Goal: Complete application form: Complete application form

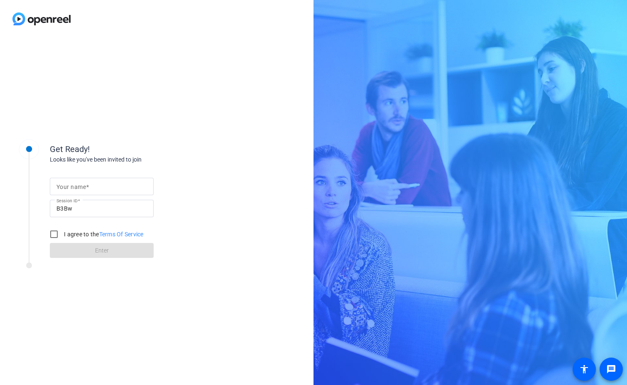
click at [79, 186] on mat-label "Your name" at bounding box center [70, 187] width 29 height 7
click at [79, 186] on input "Your name" at bounding box center [101, 187] width 91 height 10
click at [77, 186] on mat-label "Your name" at bounding box center [70, 187] width 29 height 7
click at [77, 186] on input "Your name" at bounding box center [101, 187] width 91 height 10
type input "[PERSON_NAME]"
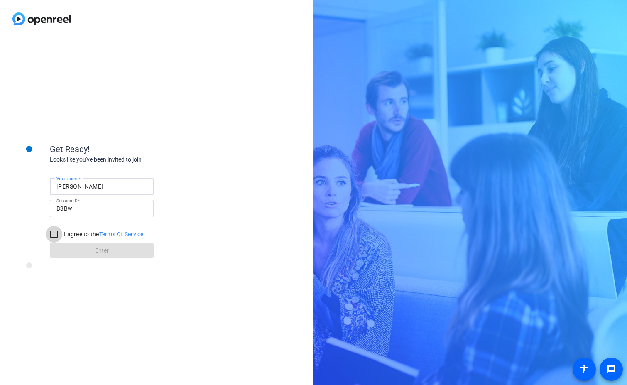
drag, startPoint x: 53, startPoint y: 234, endPoint x: 56, endPoint y: 238, distance: 4.7
click at [54, 234] on input "I agree to the Terms Of Service" at bounding box center [54, 234] width 17 height 17
checkbox input "true"
click at [109, 250] on span at bounding box center [102, 251] width 104 height 20
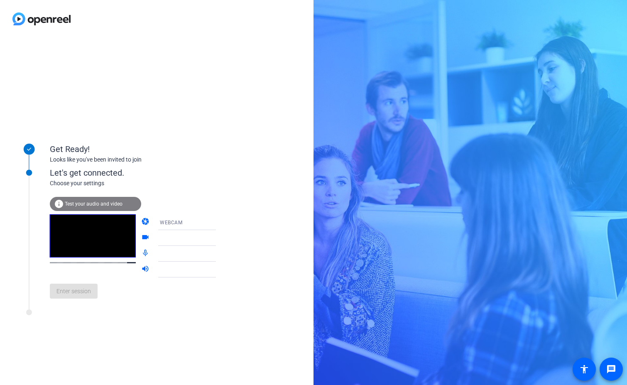
click at [95, 84] on div "Get Ready! Looks like you've been invited to join Let's get connected. Choose y…" at bounding box center [157, 211] width 314 height 347
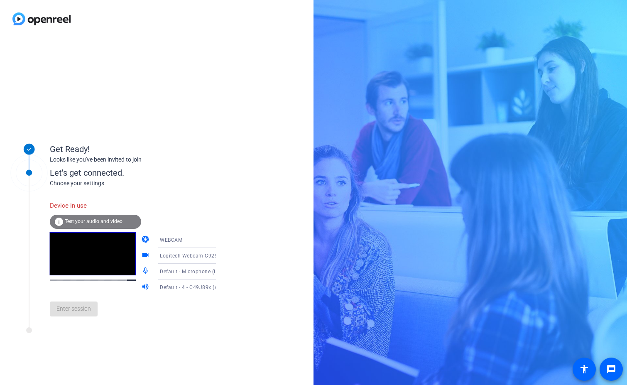
click at [110, 38] on div "Get Ready! Looks like you've been invited to join Let's get connected. Choose y…" at bounding box center [157, 211] width 314 height 347
